Goal: Find specific fact: Find specific fact

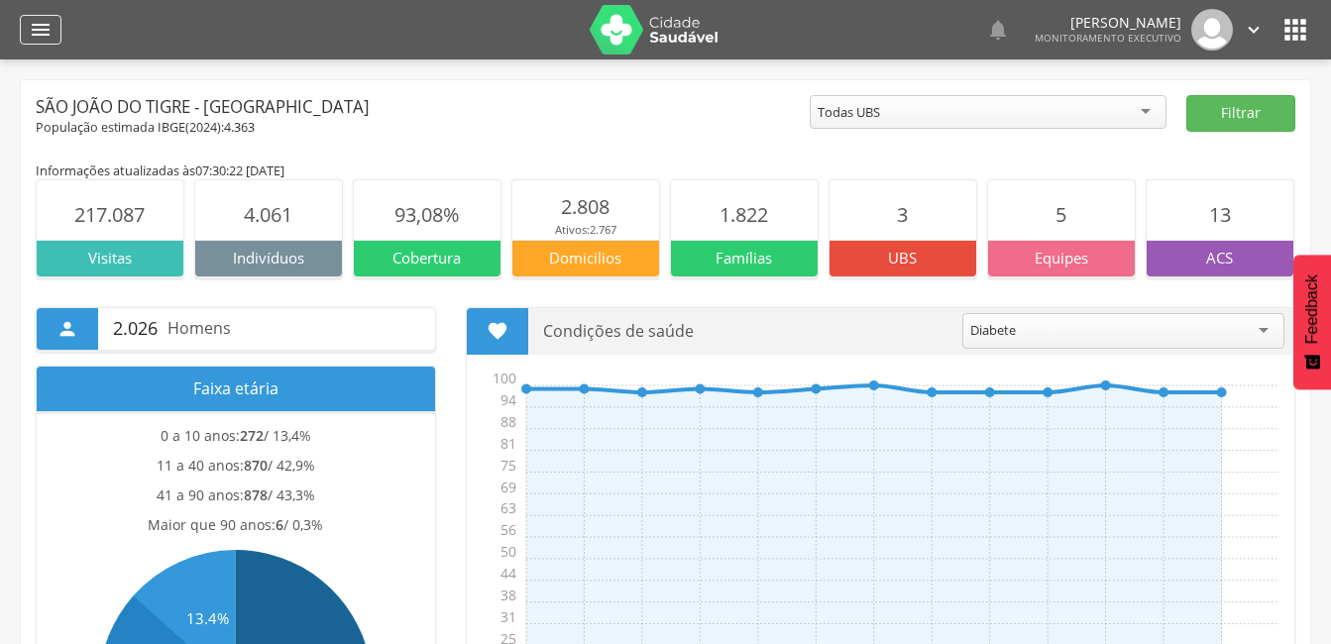
click at [51, 32] on icon "" at bounding box center [41, 30] width 24 height 24
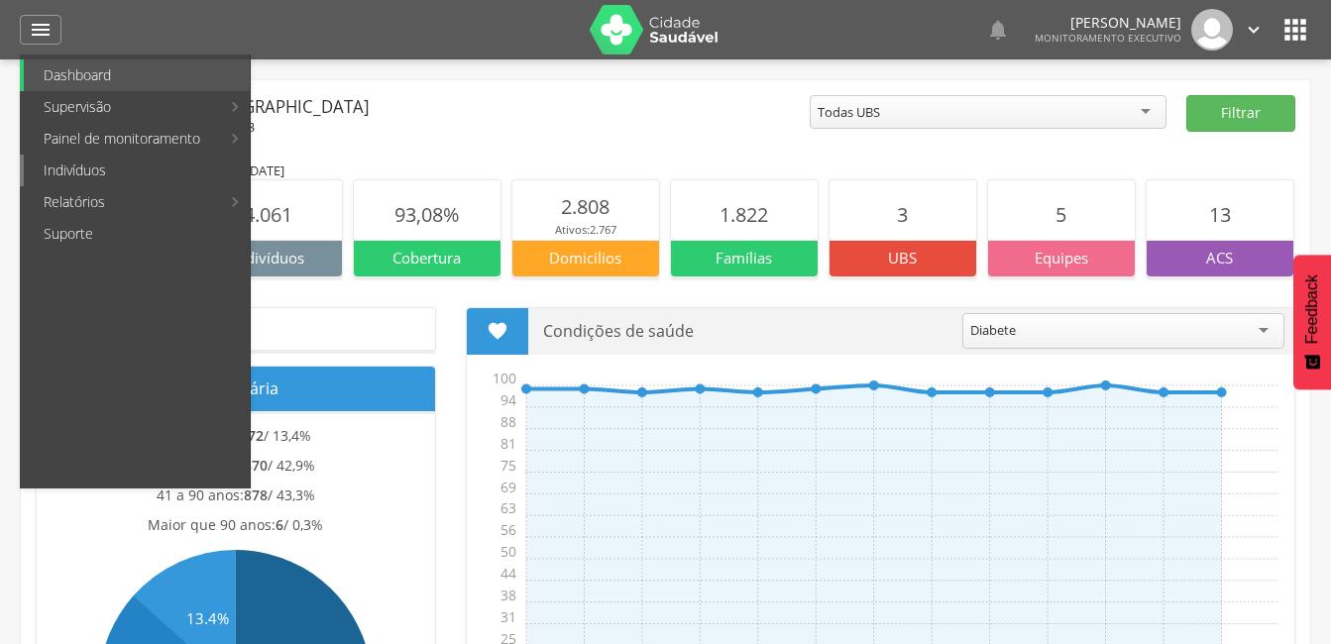
click at [106, 169] on link "Indivíduos" at bounding box center [137, 171] width 226 height 32
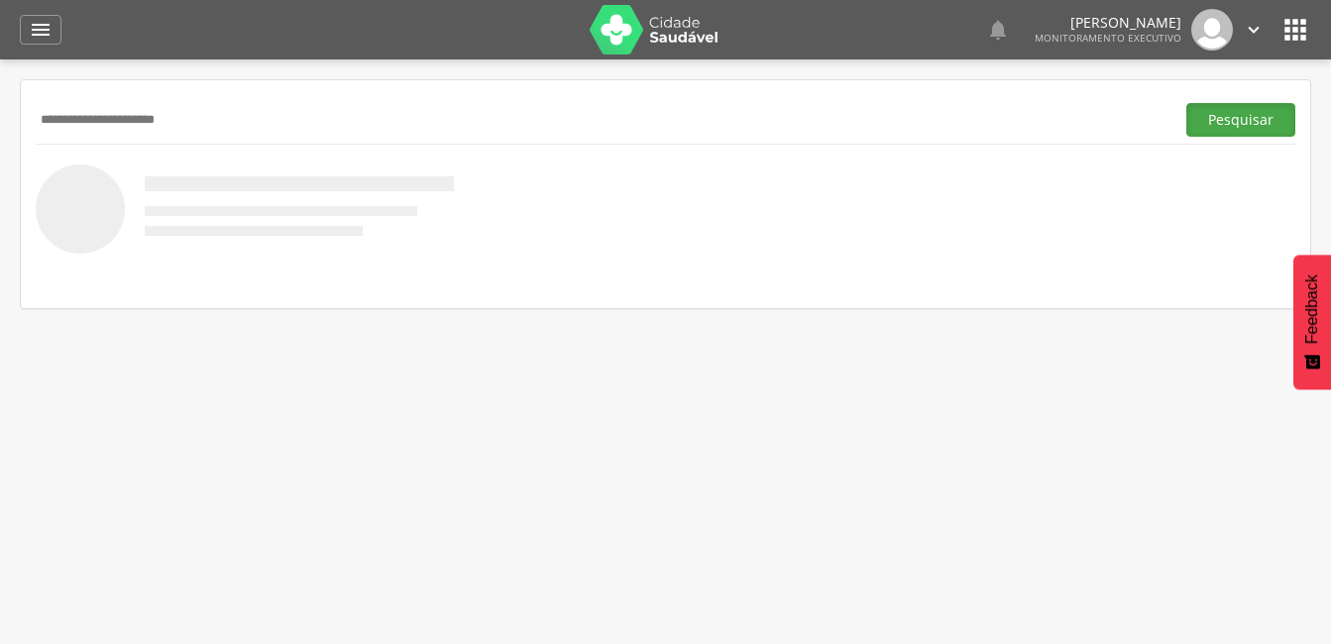
click at [1250, 114] on button "Pesquisar" at bounding box center [1241, 120] width 109 height 34
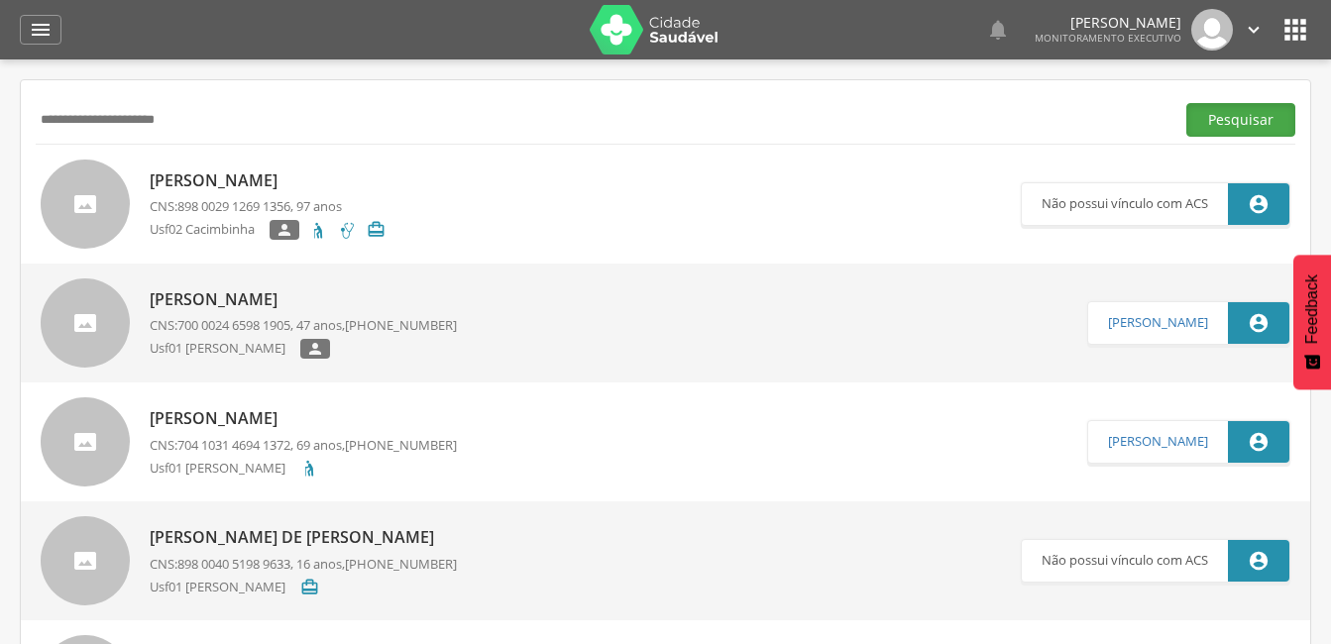
click at [1207, 116] on button "Pesquisar" at bounding box center [1241, 120] width 109 height 34
click at [159, 122] on input "**********" at bounding box center [601, 120] width 1131 height 34
drag, startPoint x: 275, startPoint y: 119, endPoint x: 30, endPoint y: 118, distance: 244.9
click at [131, 120] on input "**********" at bounding box center [601, 120] width 1131 height 34
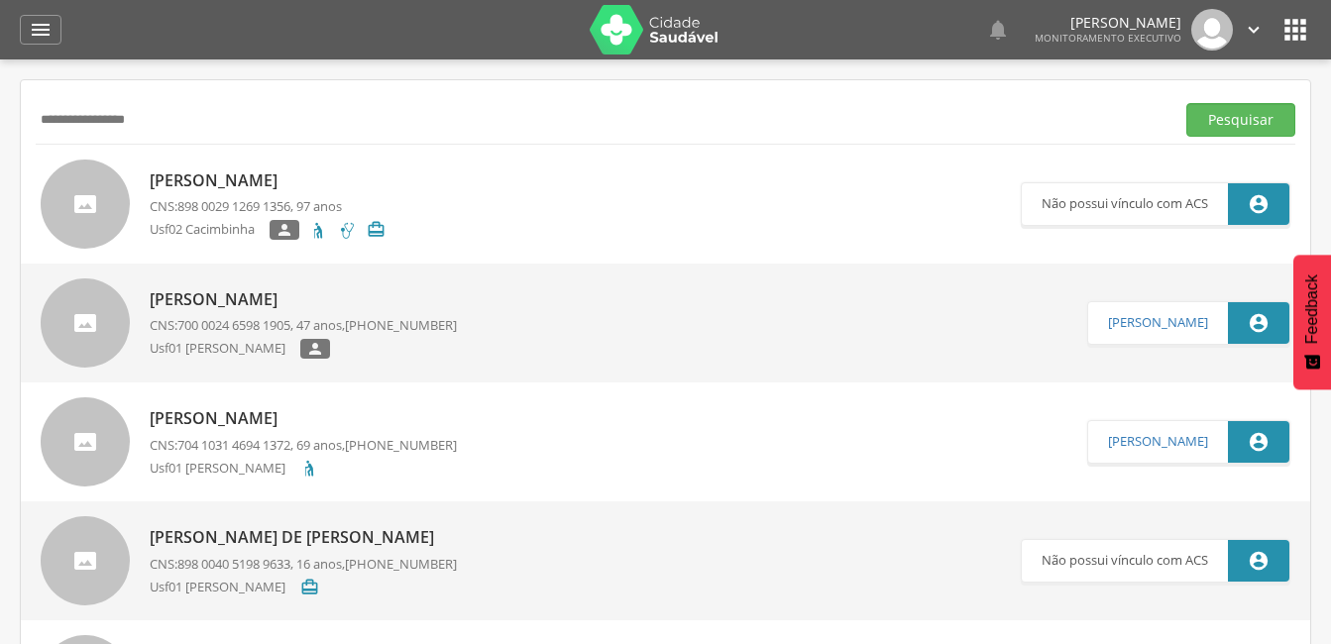
click at [102, 115] on input "**********" at bounding box center [601, 120] width 1131 height 34
click at [65, 117] on input "**********" at bounding box center [601, 120] width 1131 height 34
type input "**********"
click at [1218, 128] on button "Pesquisar" at bounding box center [1241, 120] width 109 height 34
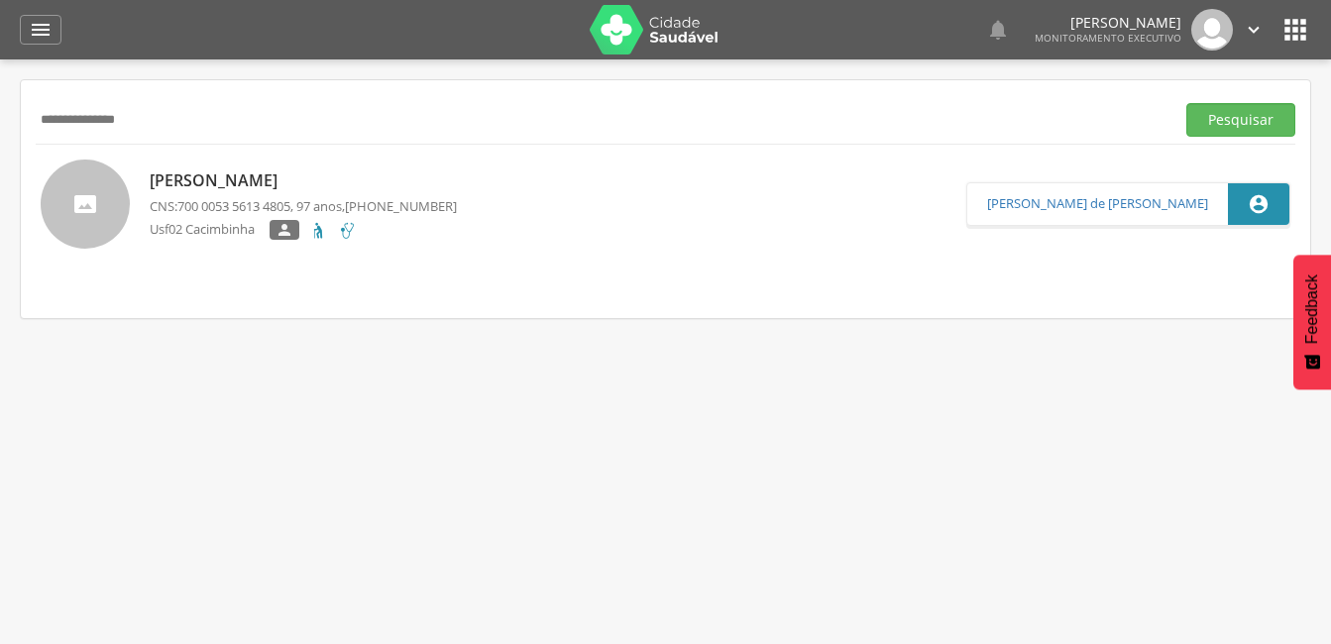
click at [257, 191] on p "[PERSON_NAME]" at bounding box center [303, 181] width 307 height 23
type input "**********"
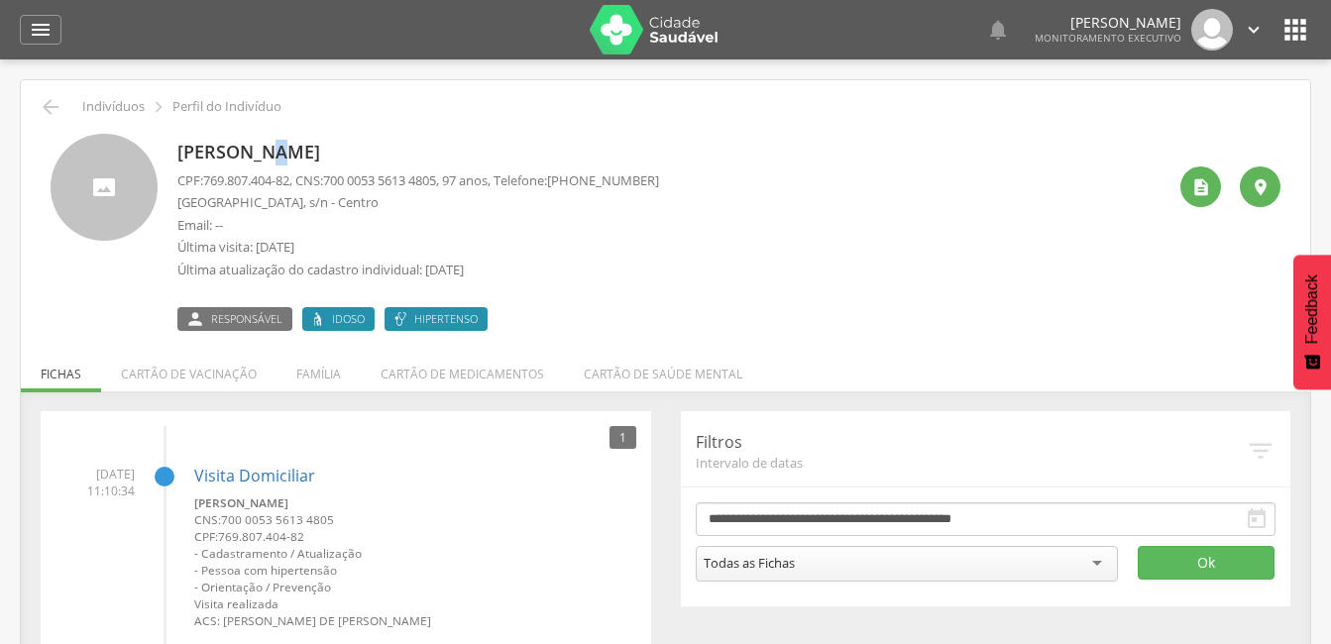
click at [283, 155] on p "[PERSON_NAME]" at bounding box center [418, 153] width 482 height 26
drag, startPoint x: 283, startPoint y: 155, endPoint x: 712, endPoint y: 192, distance: 430.9
click at [712, 192] on div "[PERSON_NAME] CPF: 769.807.404-82 , CNS: [PHONE_NUMBER] , 97 anos, Telefone: [P…" at bounding box center [671, 232] width 988 height 197
click at [1195, 190] on icon "" at bounding box center [1202, 187] width 20 height 20
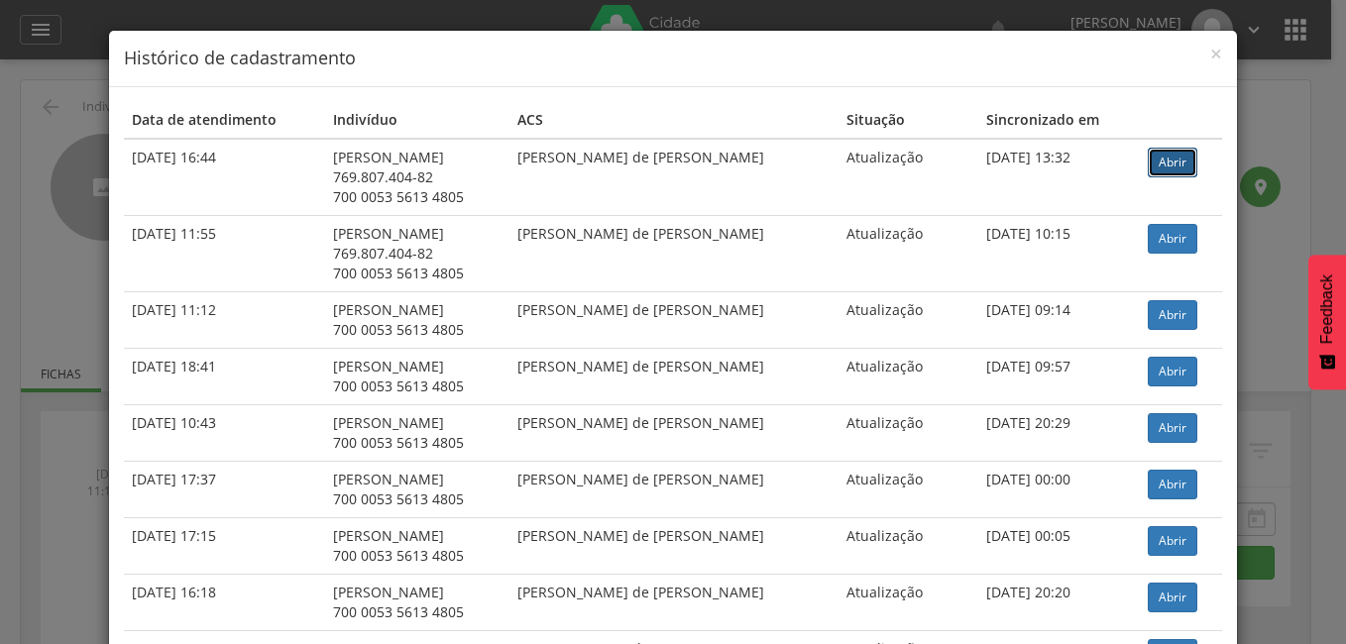
click at [1151, 156] on link "Abrir" at bounding box center [1173, 163] width 50 height 30
click at [1210, 56] on span "×" at bounding box center [1216, 54] width 12 height 28
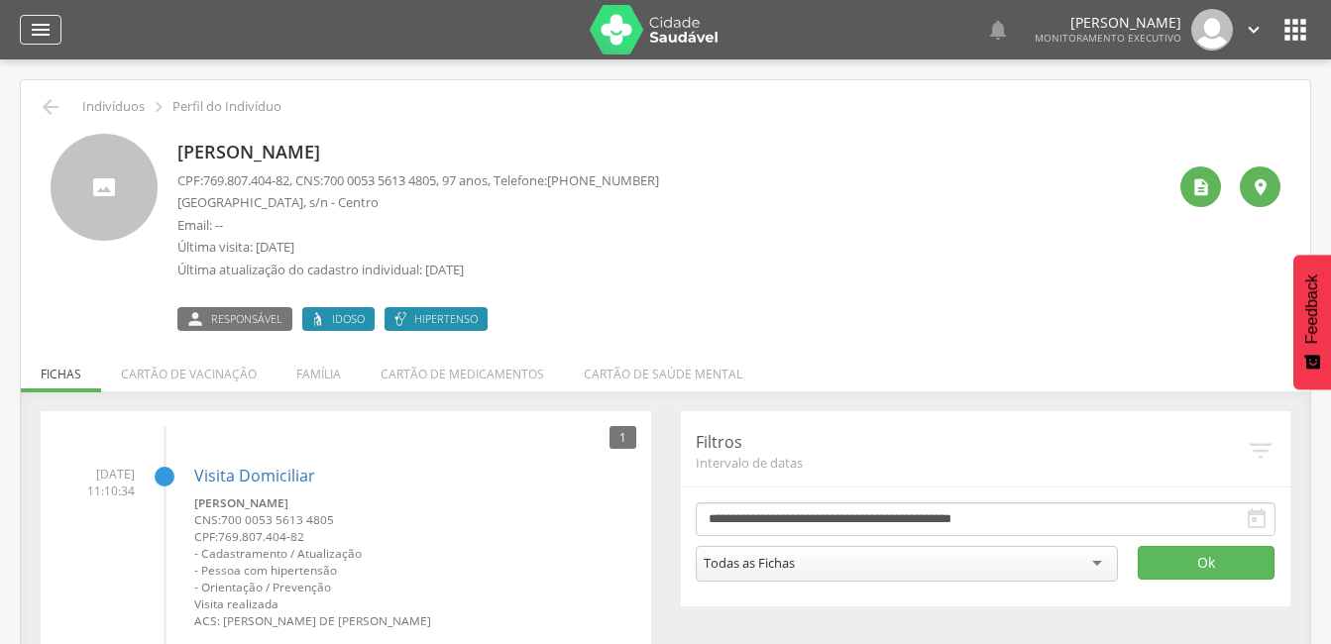
click at [26, 30] on div "" at bounding box center [41, 30] width 42 height 30
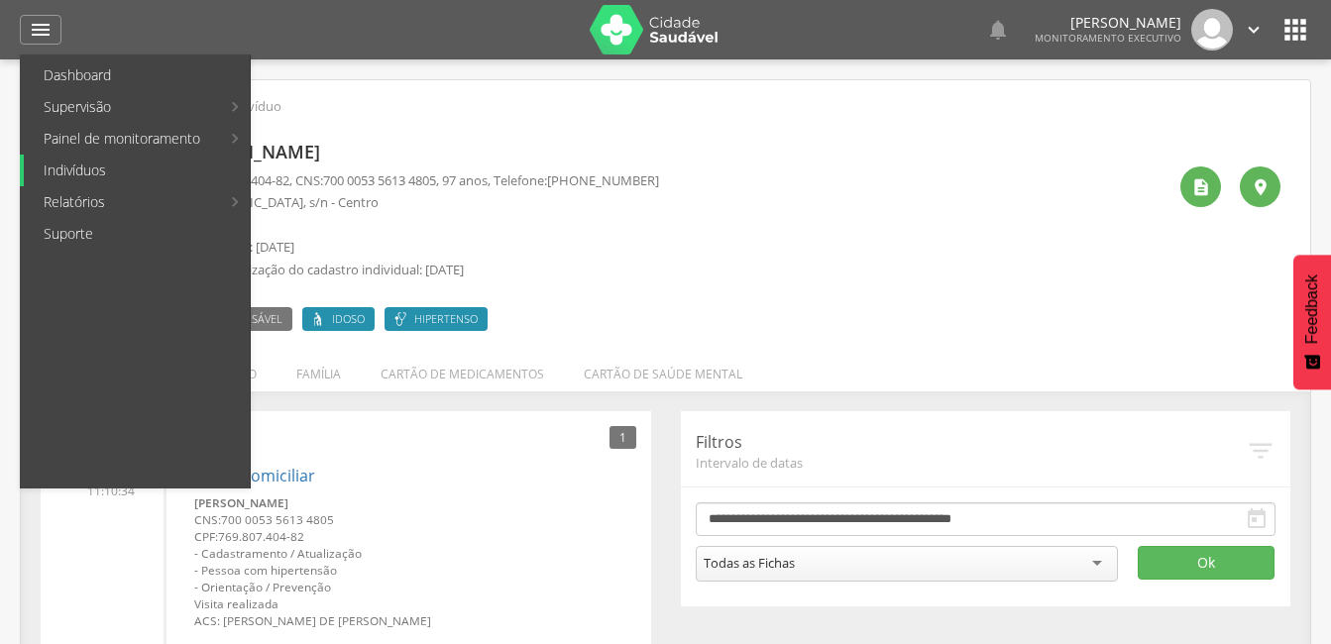
click at [104, 181] on link "Indivíduos" at bounding box center [137, 171] width 226 height 32
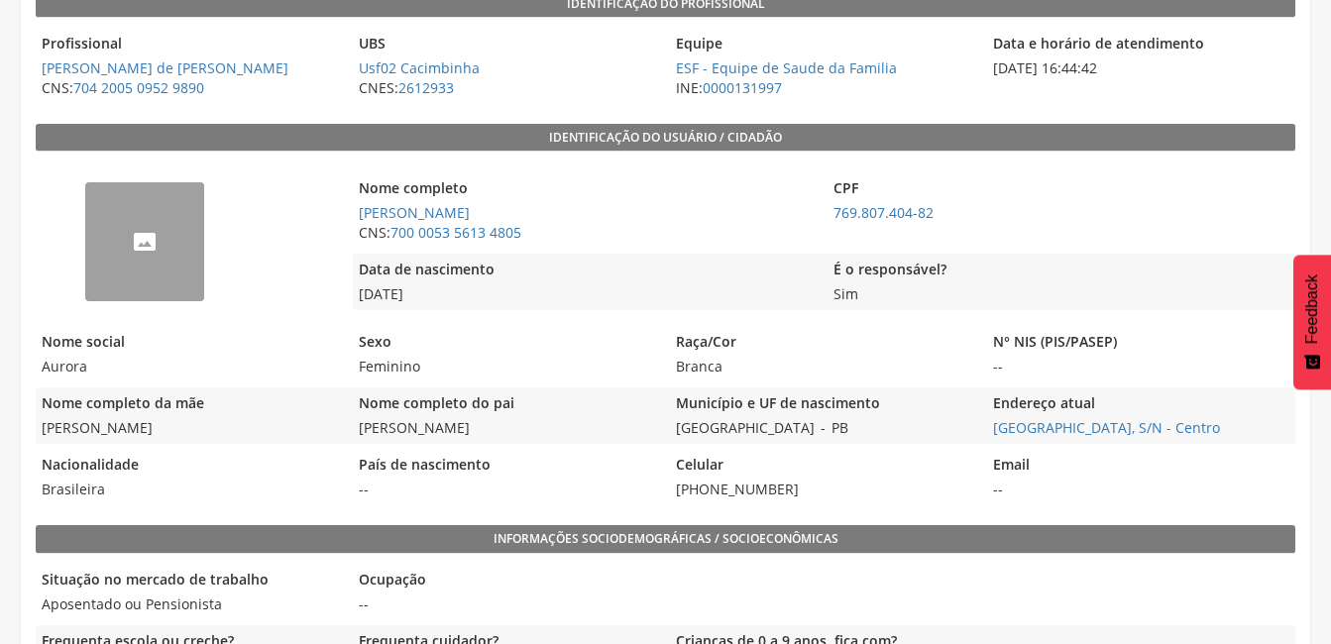
scroll to position [297, 0]
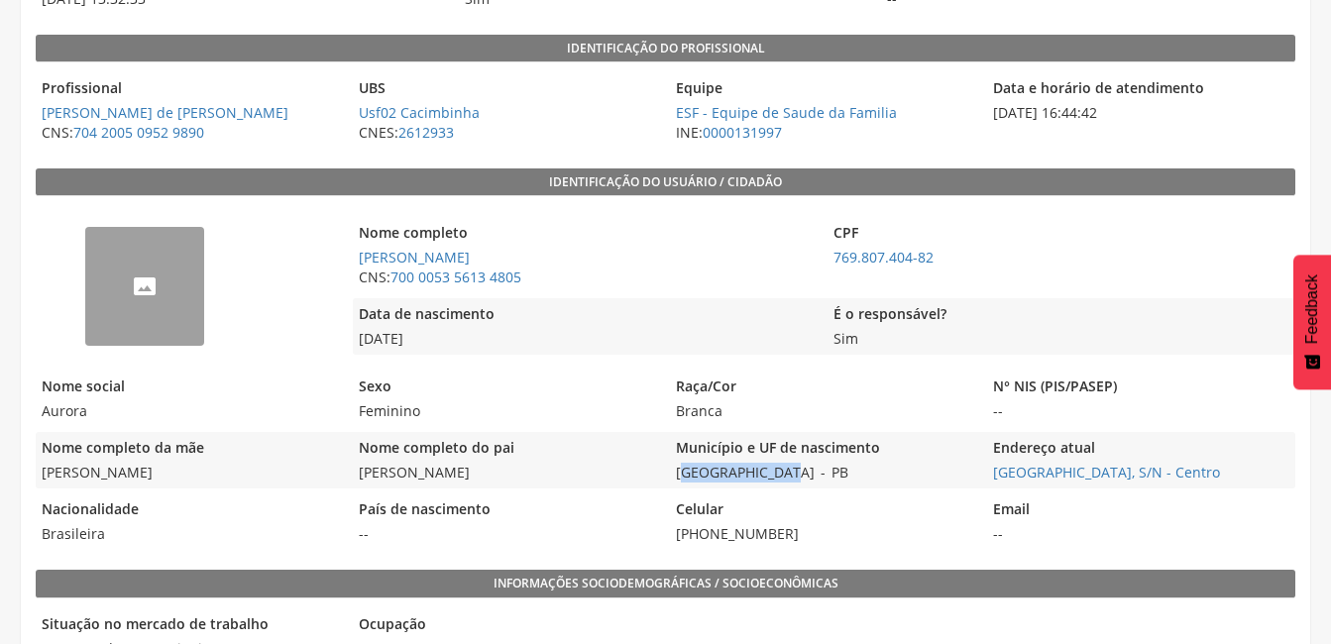
drag, startPoint x: 680, startPoint y: 471, endPoint x: 773, endPoint y: 467, distance: 93.3
click at [773, 467] on span "São João do Tigre" at bounding box center [745, 472] width 151 height 19
drag, startPoint x: 937, startPoint y: 256, endPoint x: 835, endPoint y: 264, distance: 102.4
click at [835, 264] on span "769.807.404-82" at bounding box center [1060, 258] width 465 height 20
copy link "769.807.404-82"
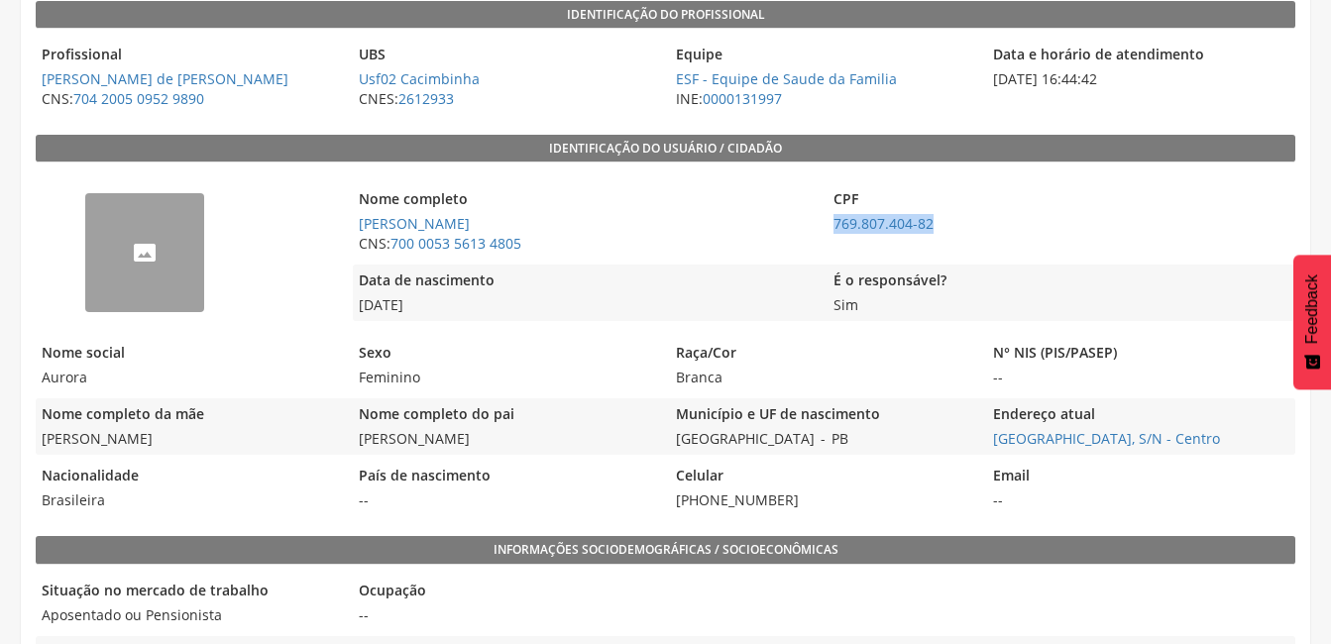
scroll to position [232, 0]
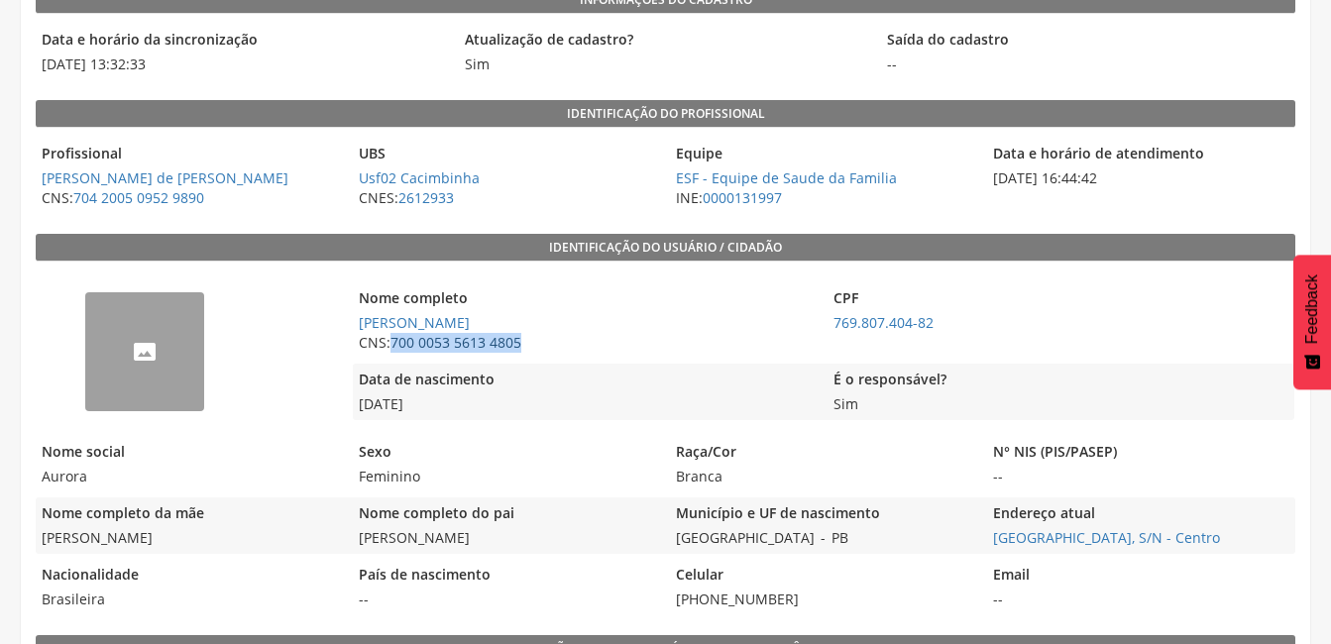
drag, startPoint x: 538, startPoint y: 340, endPoint x: 396, endPoint y: 344, distance: 142.8
click at [396, 344] on span "CNS: 700 0053 5613 4805" at bounding box center [585, 343] width 465 height 20
copy link "700 0053 5613 4805"
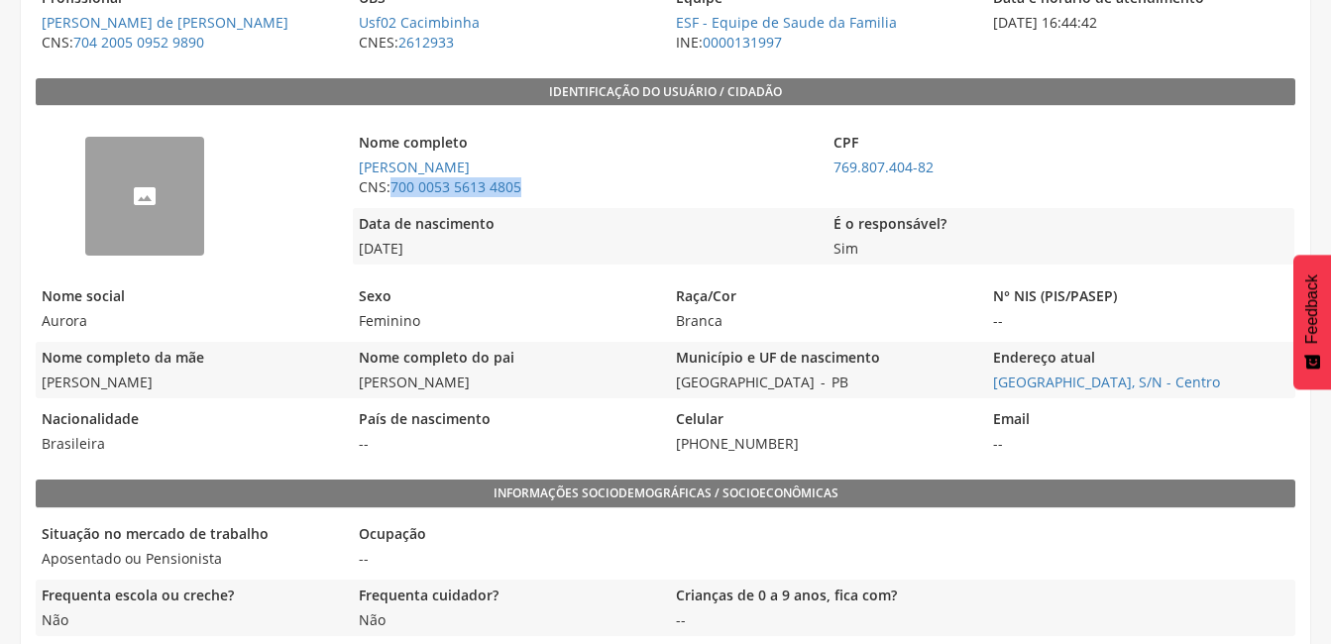
scroll to position [331, 0]
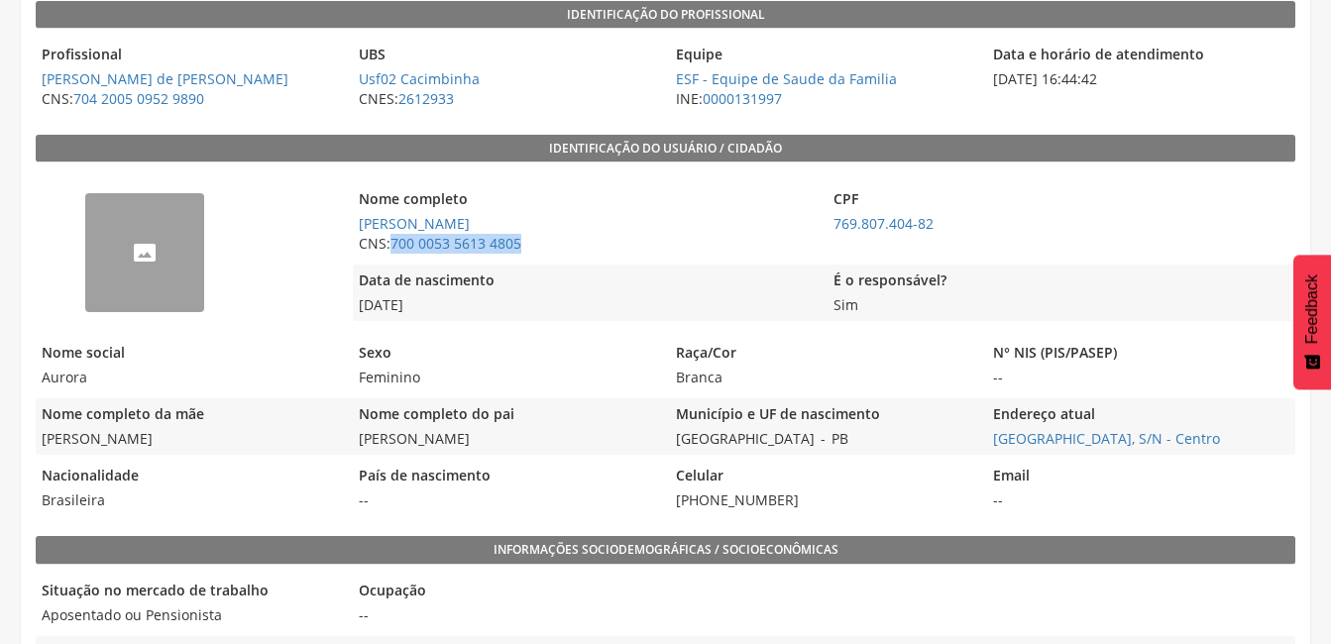
drag, startPoint x: 1234, startPoint y: 438, endPoint x: 982, endPoint y: 446, distance: 251.9
click at [982, 446] on div "Nome completo da mãe Tereza Maria de Jesus Nome completo do pai Francisco Bezer…" at bounding box center [666, 427] width 1260 height 57
copy link "Distrito Cacimbinha, S/N - Centro"
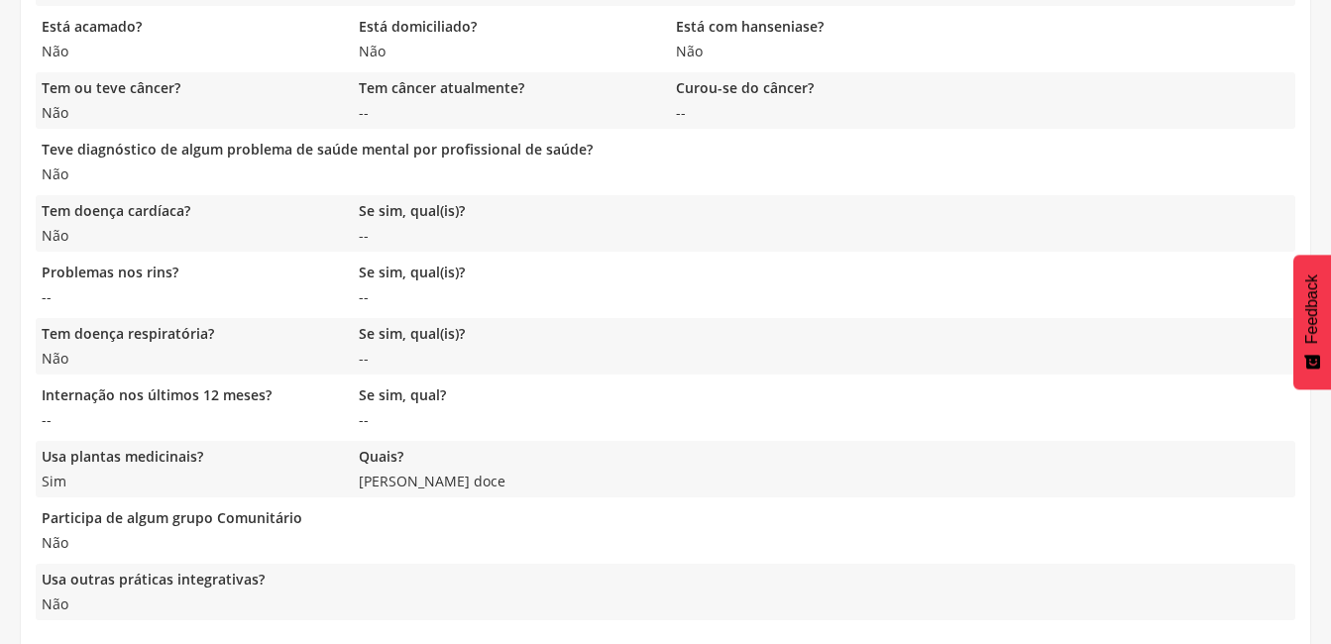
scroll to position [1719, 0]
